Goal: Information Seeking & Learning: Learn about a topic

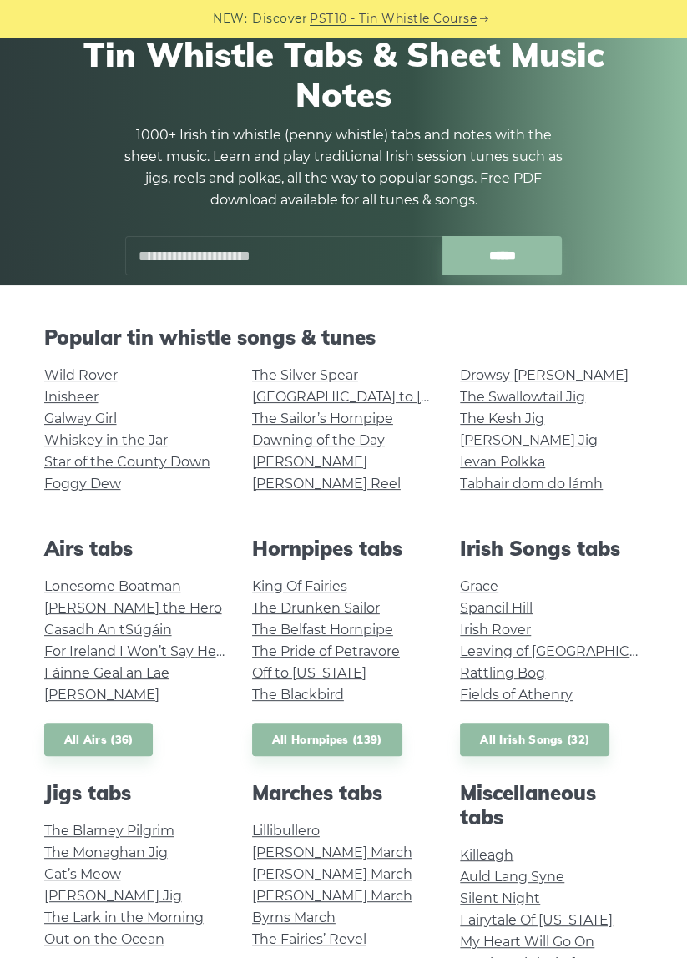
scroll to position [97, 0]
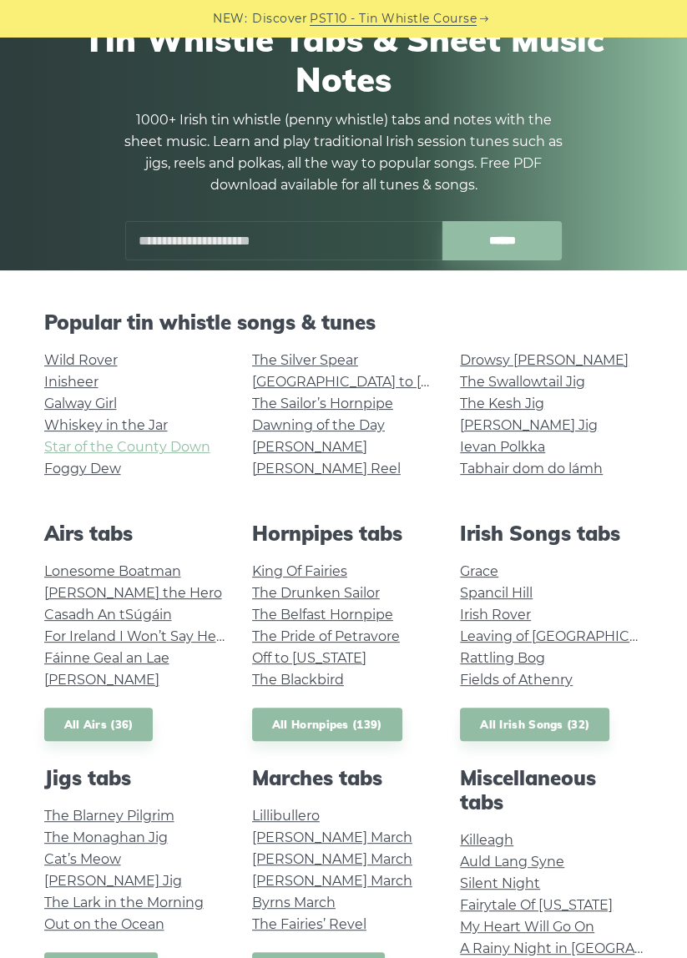
click at [57, 442] on link "Star of the County Down" at bounding box center [127, 447] width 166 height 16
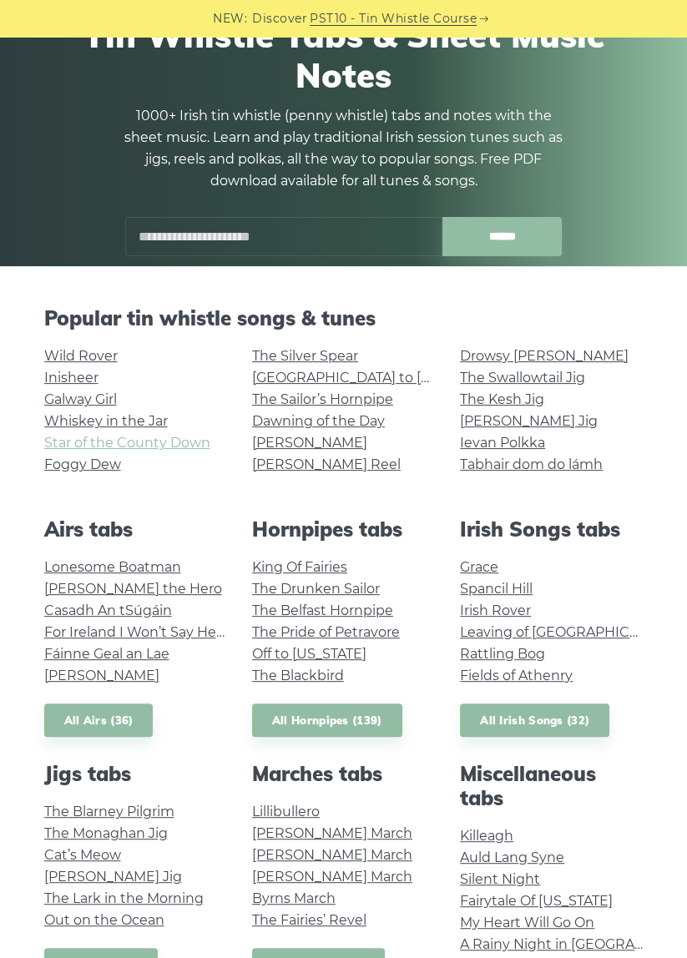
scroll to position [190, 0]
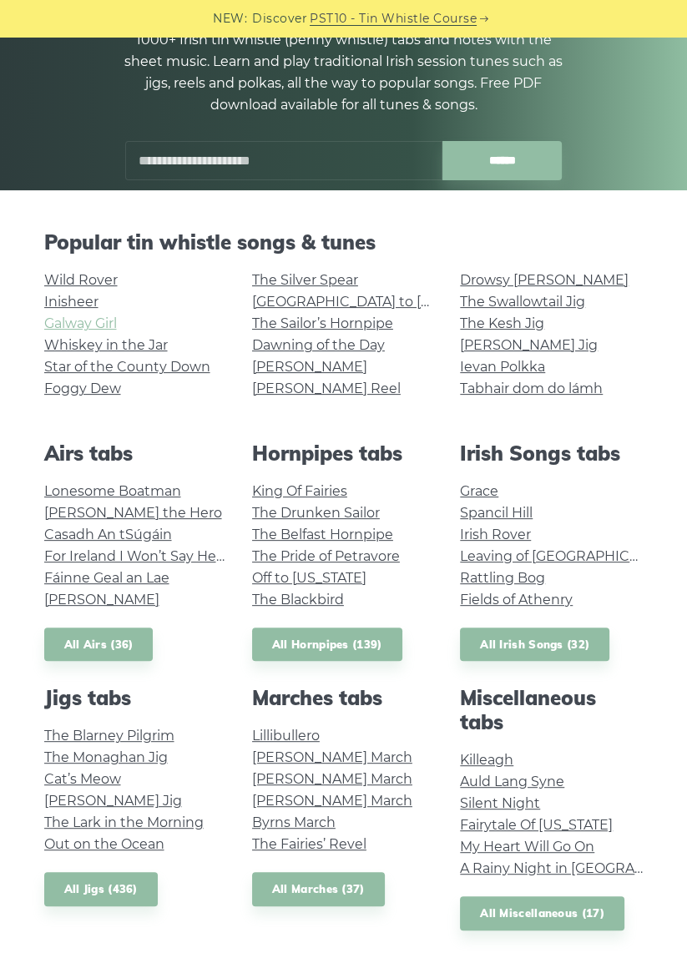
click at [48, 325] on link "Galway Girl" at bounding box center [80, 324] width 73 height 16
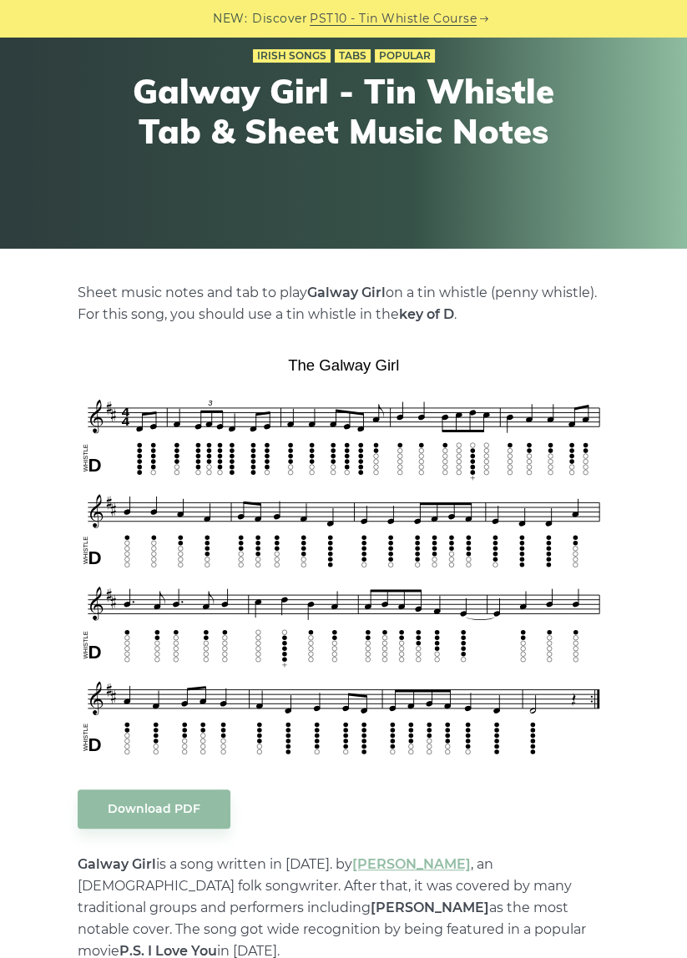
scroll to position [134, 0]
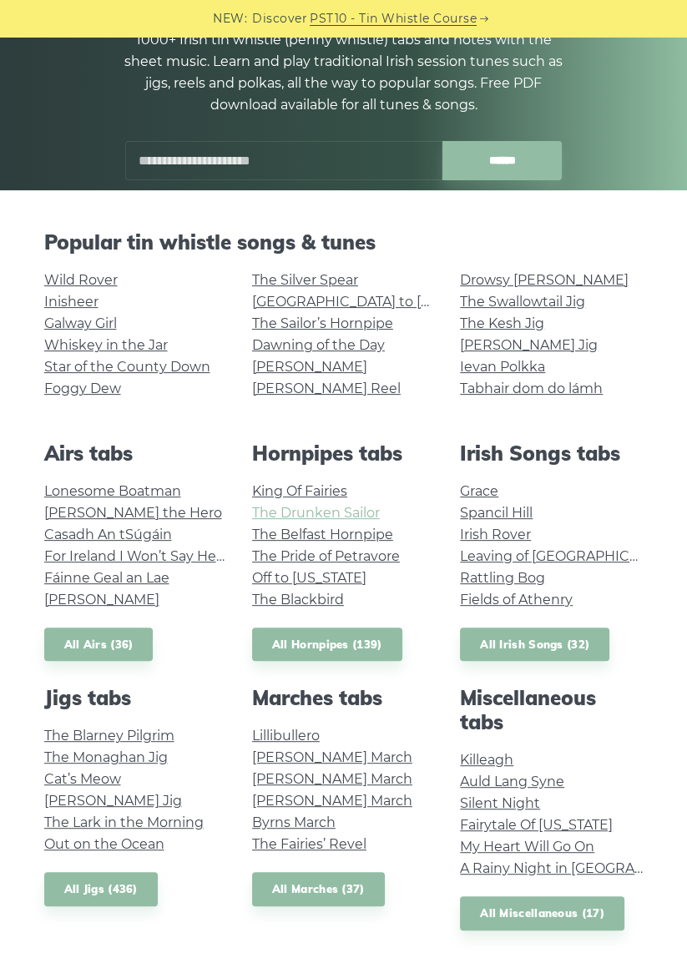
click at [375, 514] on link "The Drunken Sailor" at bounding box center [316, 513] width 128 height 16
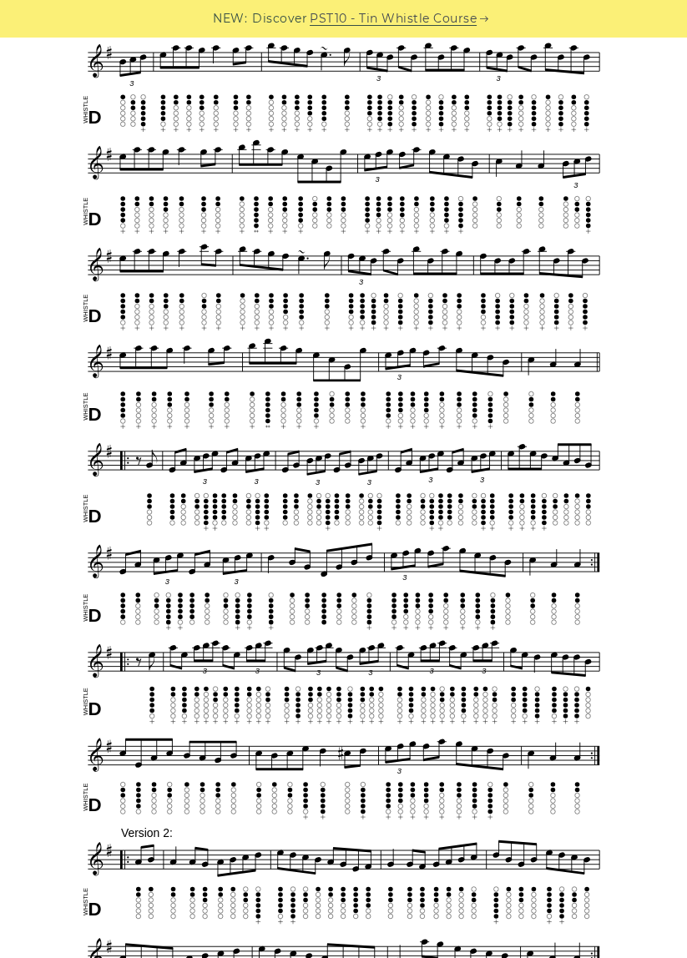
scroll to position [883, 0]
